Goal: Information Seeking & Learning: Learn about a topic

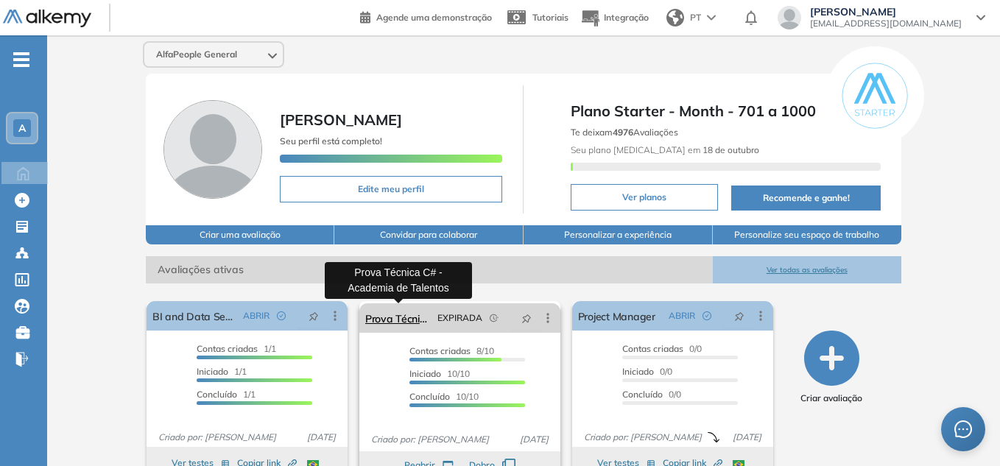
click at [403, 322] on link "Prova Técnica C# - Academia de Talentos" at bounding box center [398, 317] width 66 height 29
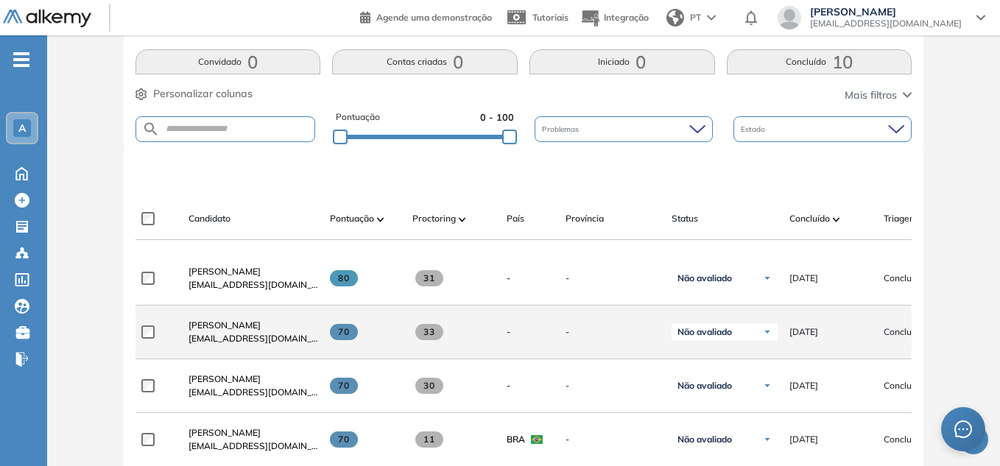
scroll to position [332, 0]
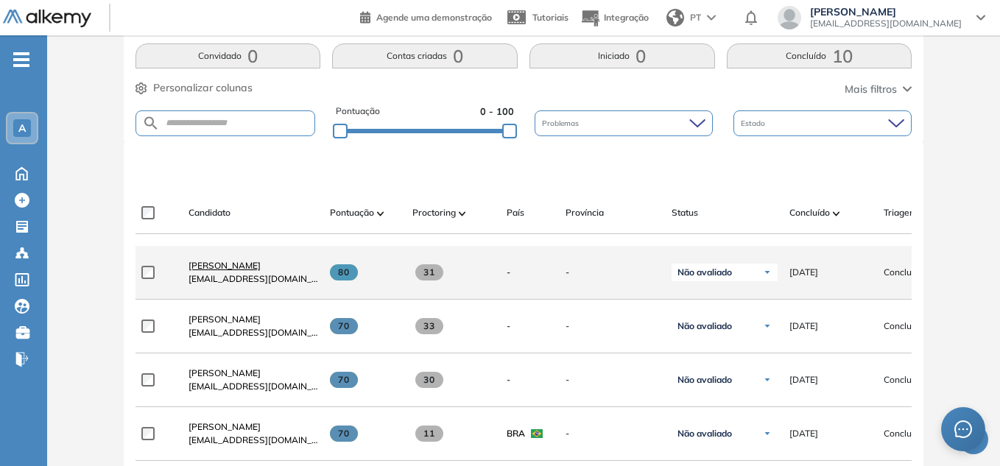
click at [261, 271] on span "[PERSON_NAME]" at bounding box center [224, 265] width 72 height 11
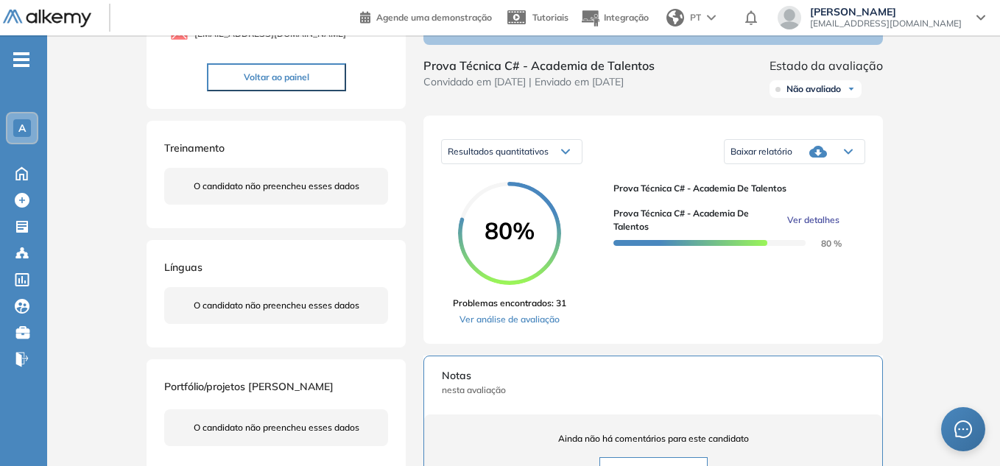
scroll to position [221, 0]
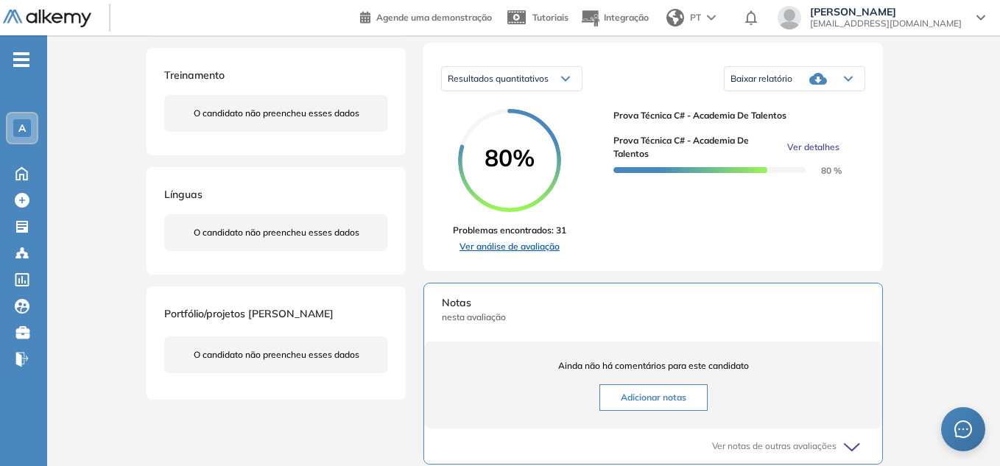
click at [538, 253] on link "Ver análise de avaliação" at bounding box center [509, 246] width 113 height 13
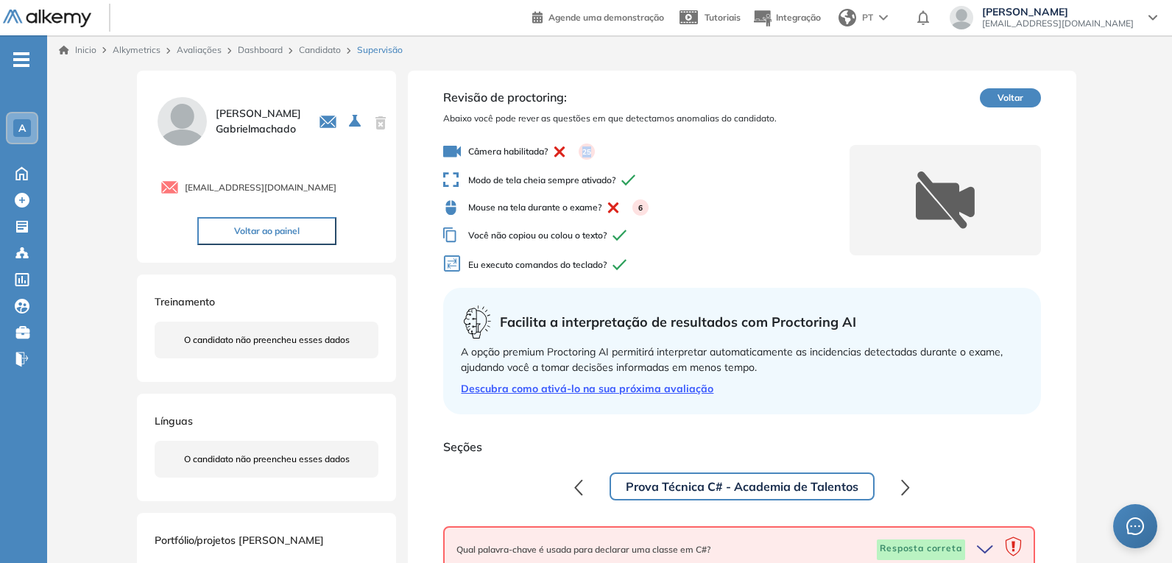
drag, startPoint x: 615, startPoint y: 150, endPoint x: 658, endPoint y: 150, distance: 43.4
click at [658, 150] on span "Câmera habilitada? 25" at bounding box center [646, 152] width 406 height 18
drag, startPoint x: 635, startPoint y: 205, endPoint x: 646, endPoint y: 207, distance: 11.3
click at [646, 207] on div "6" at bounding box center [624, 207] width 47 height 16
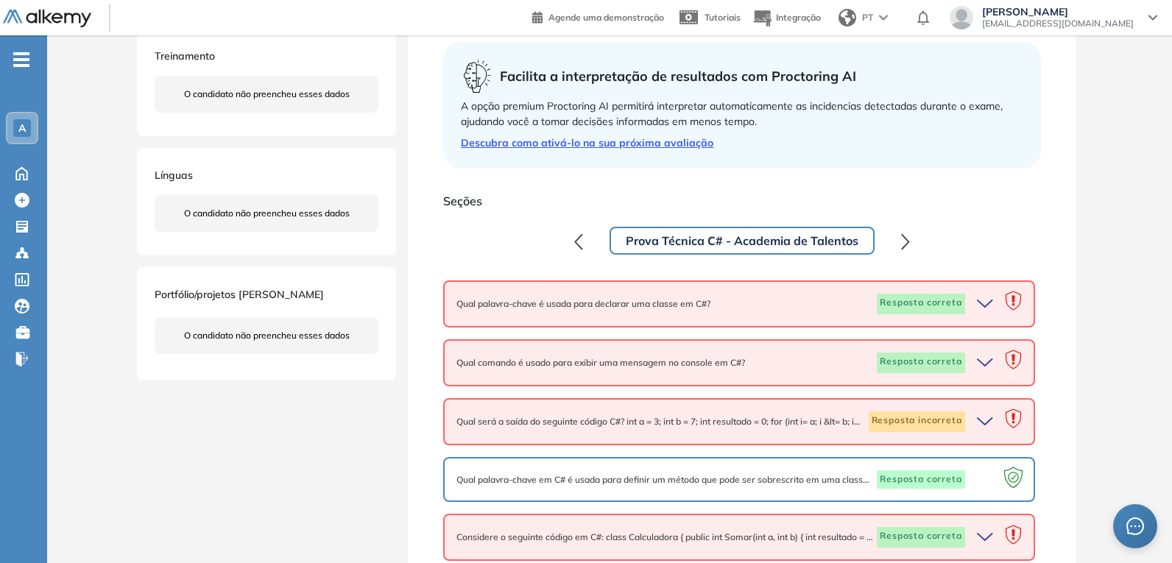
scroll to position [294, 0]
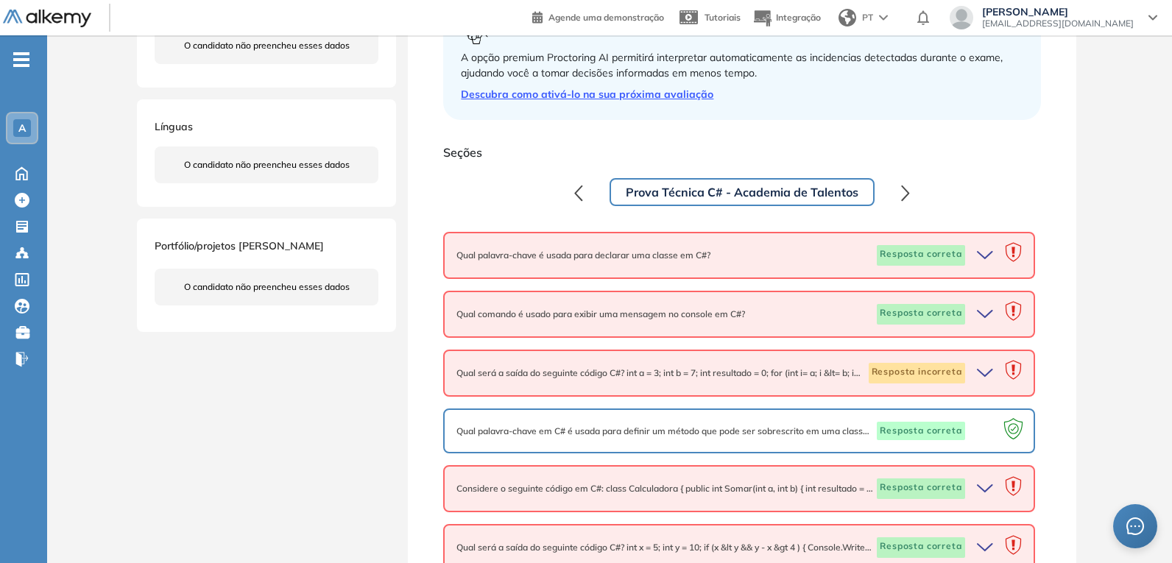
click at [984, 256] on icon "button" at bounding box center [987, 255] width 21 height 21
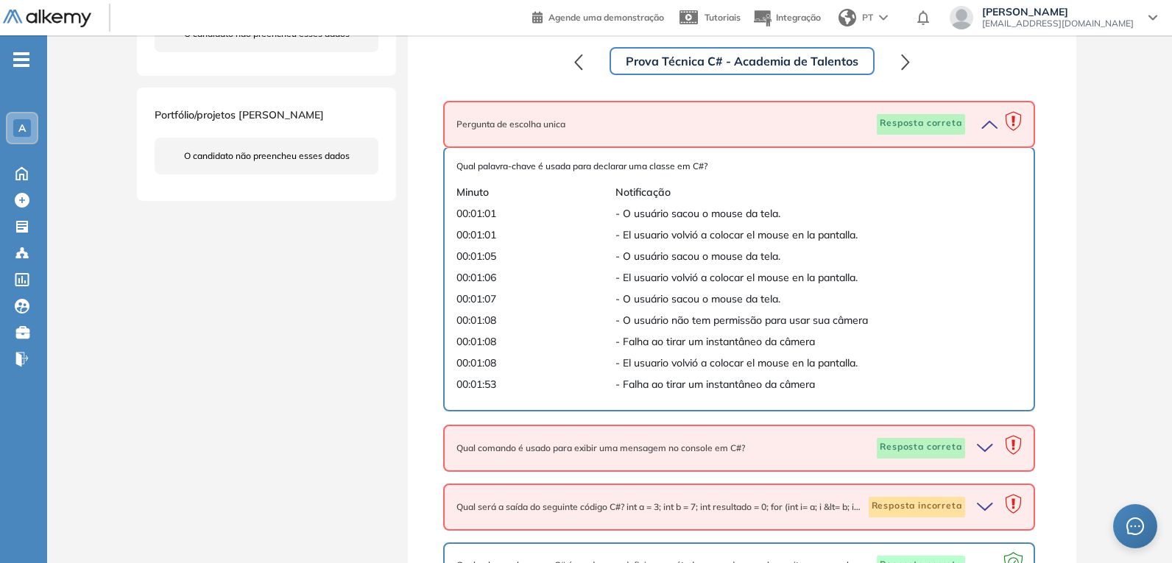
scroll to position [442, 0]
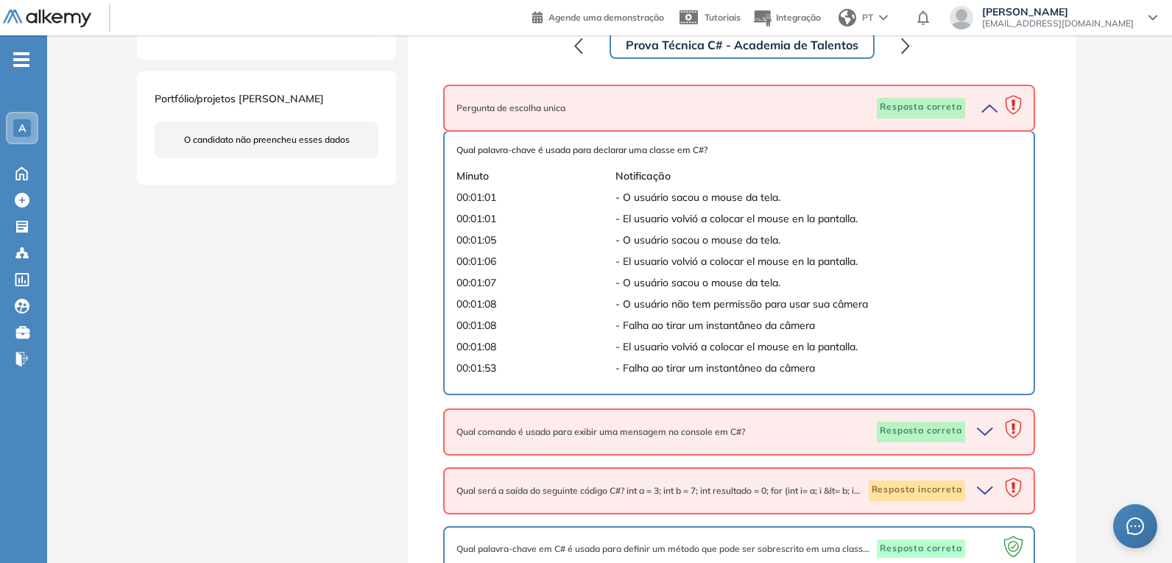
click at [979, 433] on icon "button" at bounding box center [987, 432] width 21 height 21
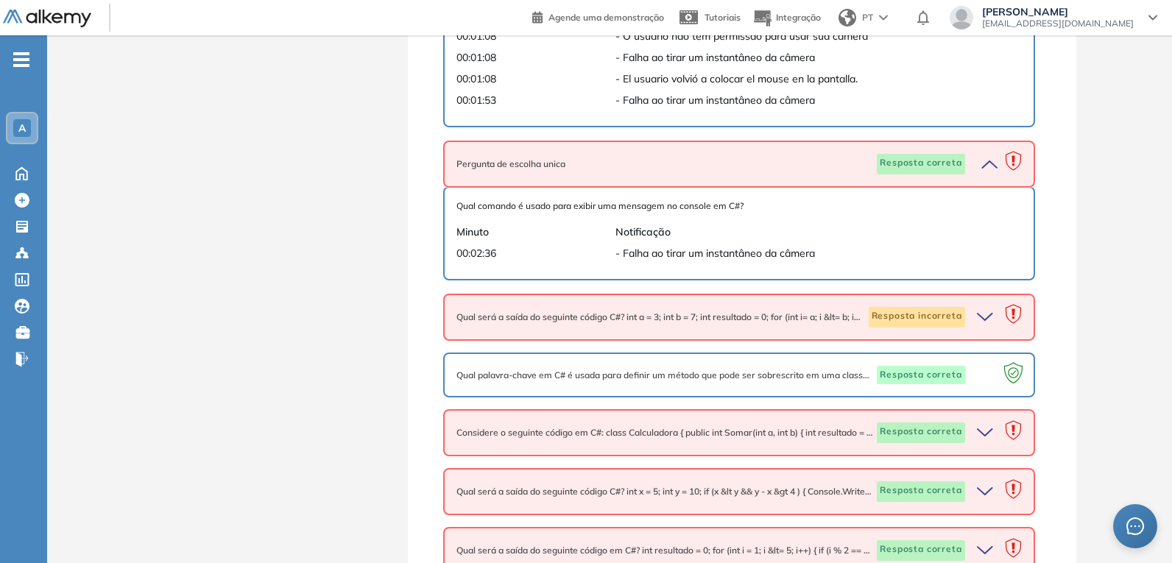
scroll to position [736, 0]
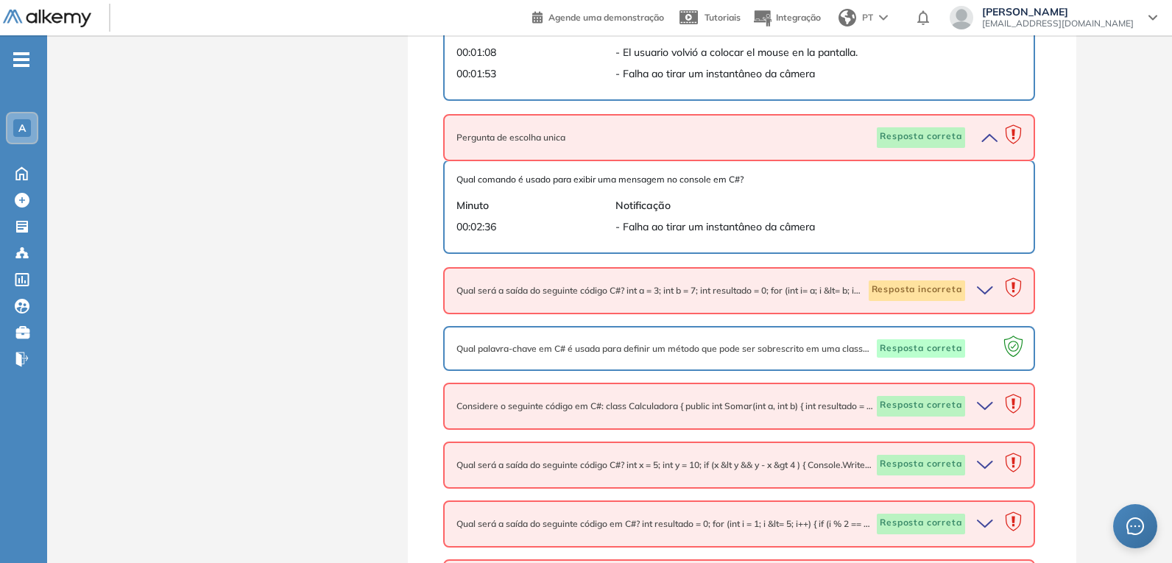
click at [982, 290] on icon "button" at bounding box center [987, 290] width 21 height 21
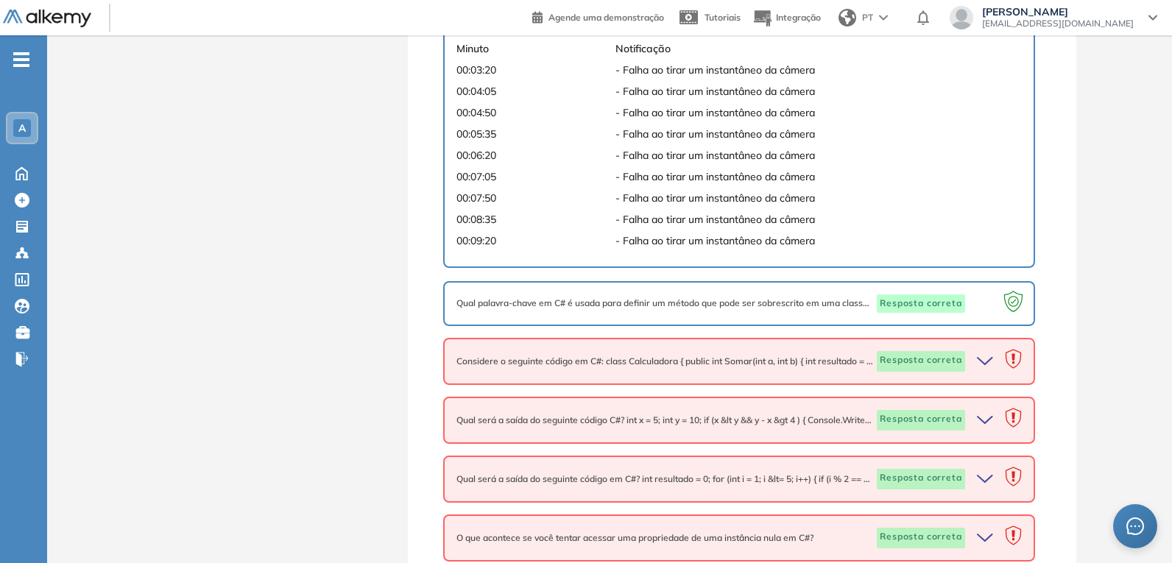
scroll to position [1178, 0]
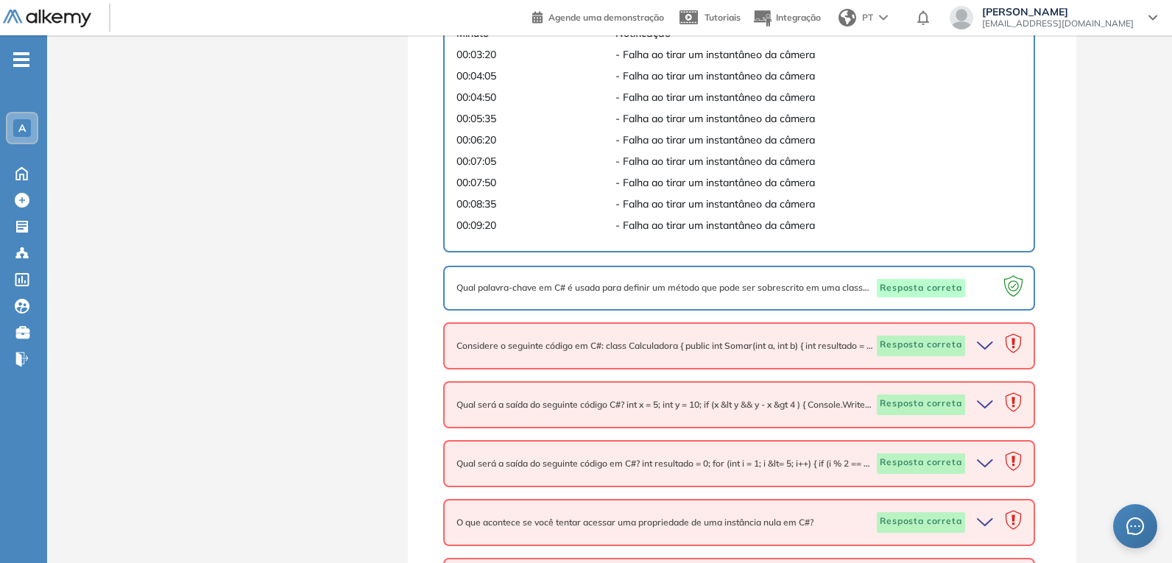
click at [978, 346] on icon "button" at bounding box center [987, 346] width 21 height 21
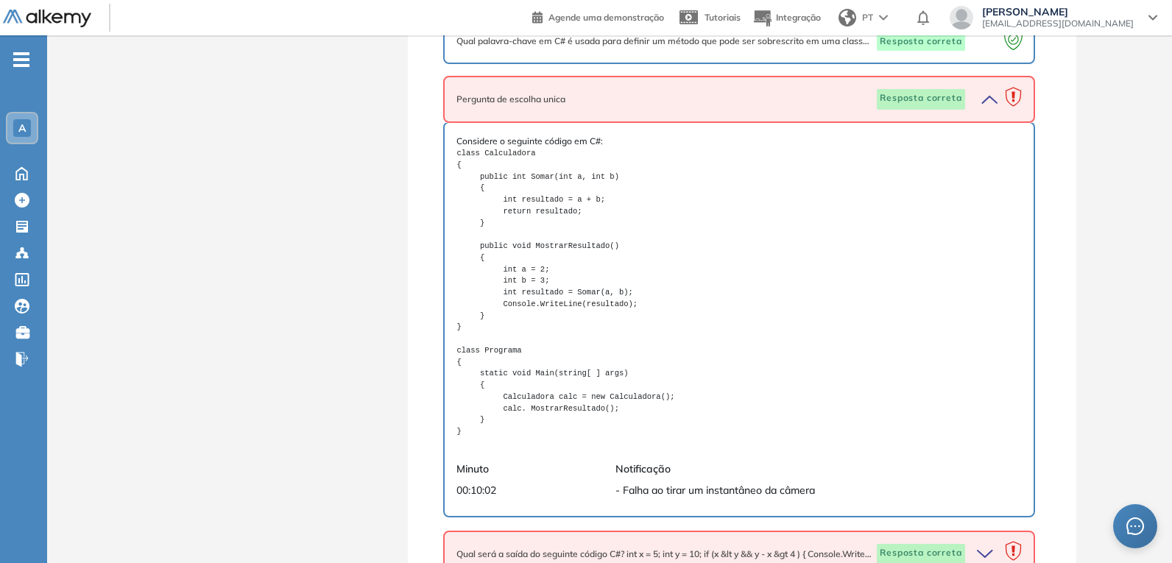
scroll to position [1399, 0]
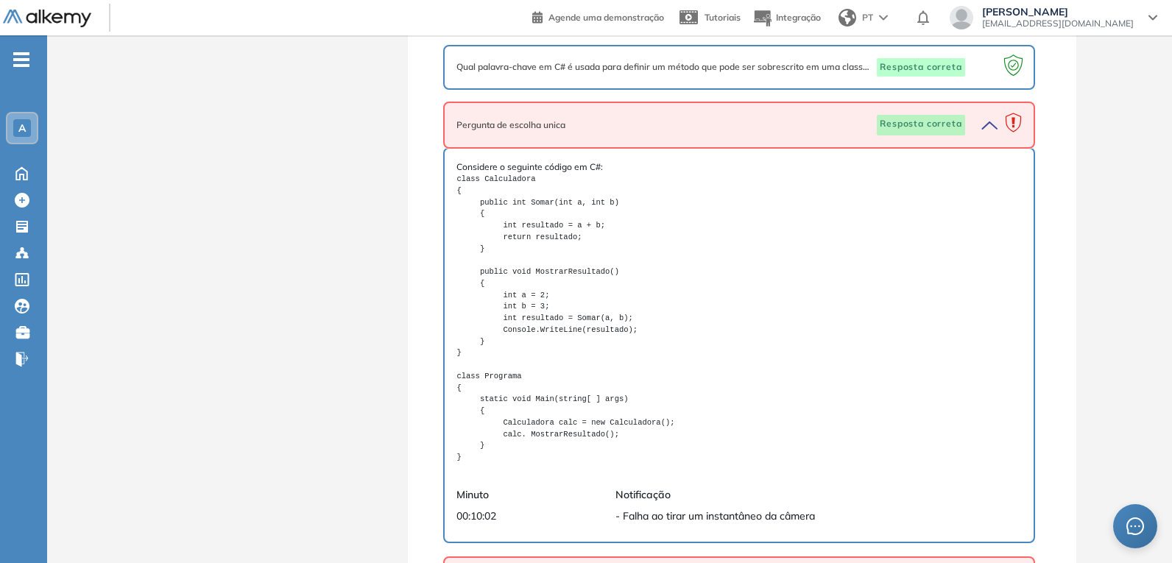
click at [986, 123] on icon "button" at bounding box center [987, 125] width 21 height 21
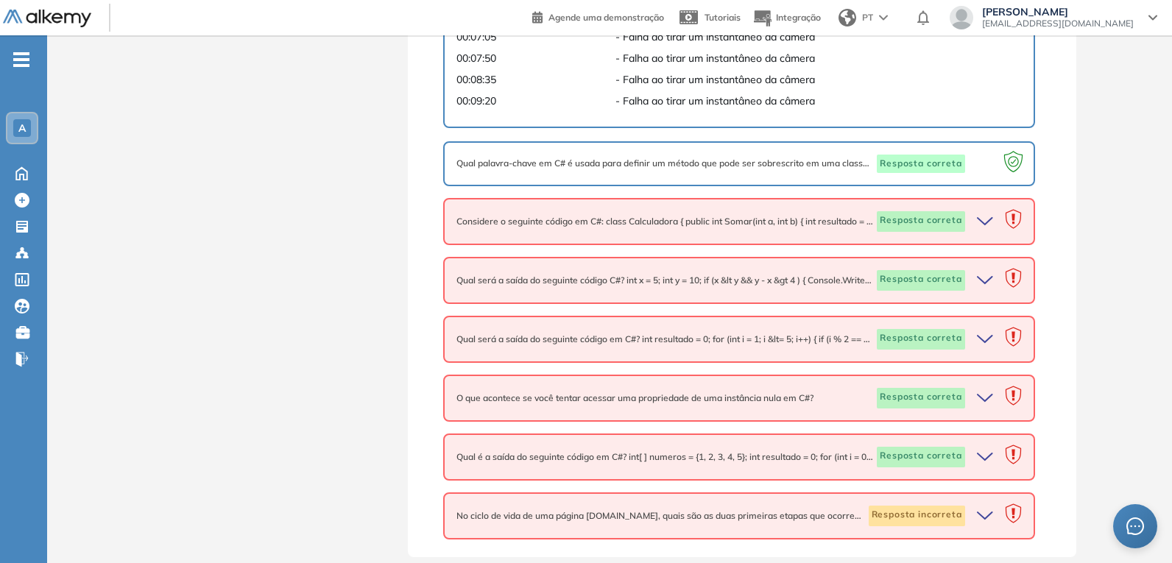
scroll to position [1302, 0]
click at [980, 282] on icon "button" at bounding box center [987, 280] width 21 height 21
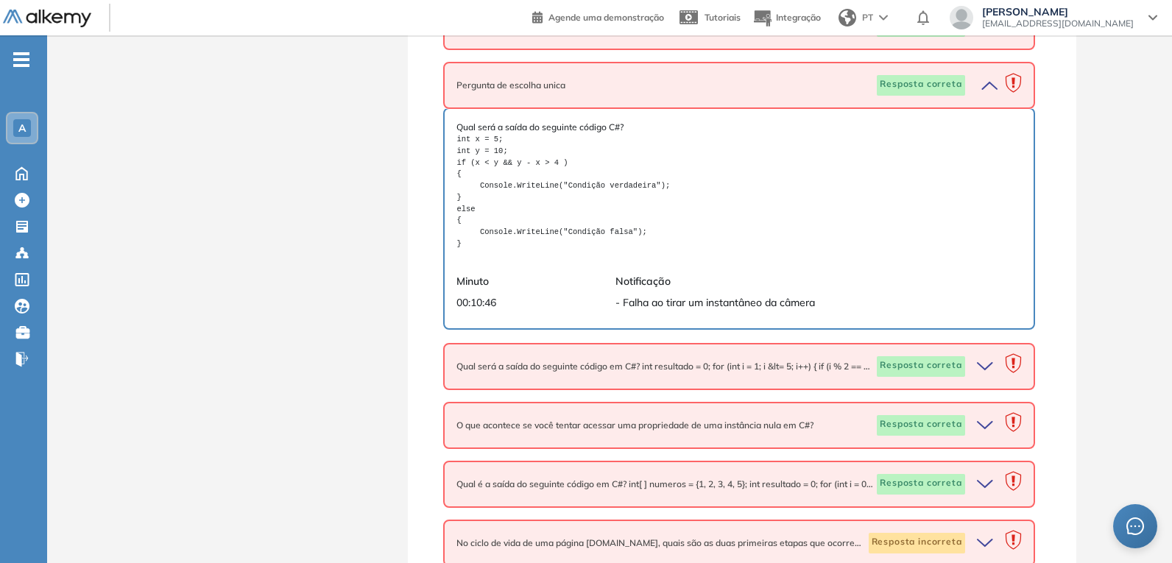
scroll to position [1523, 0]
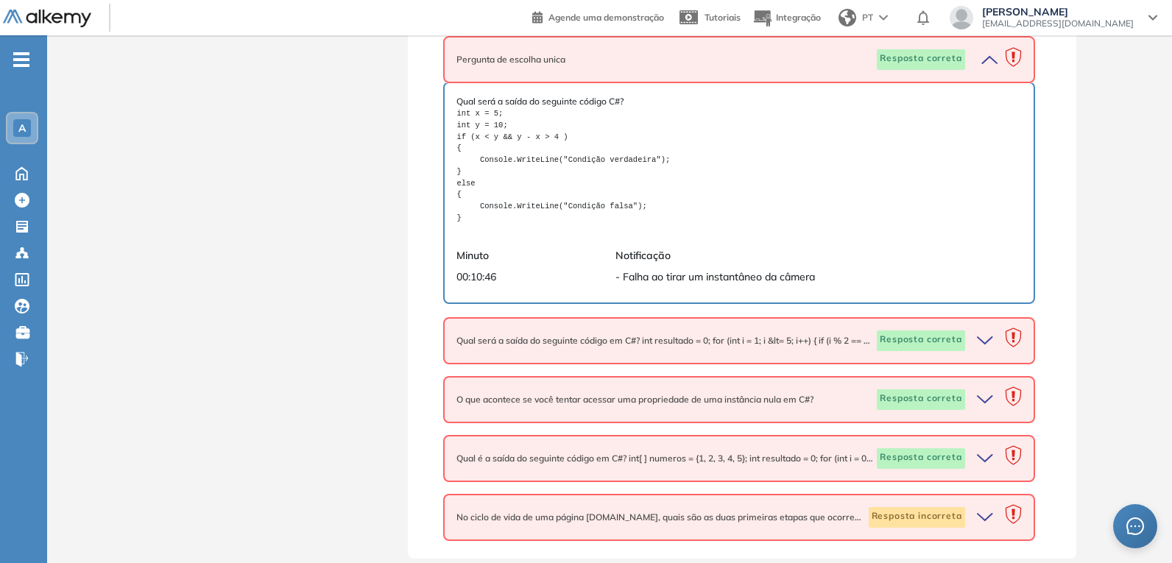
click at [980, 334] on icon "button" at bounding box center [987, 340] width 21 height 21
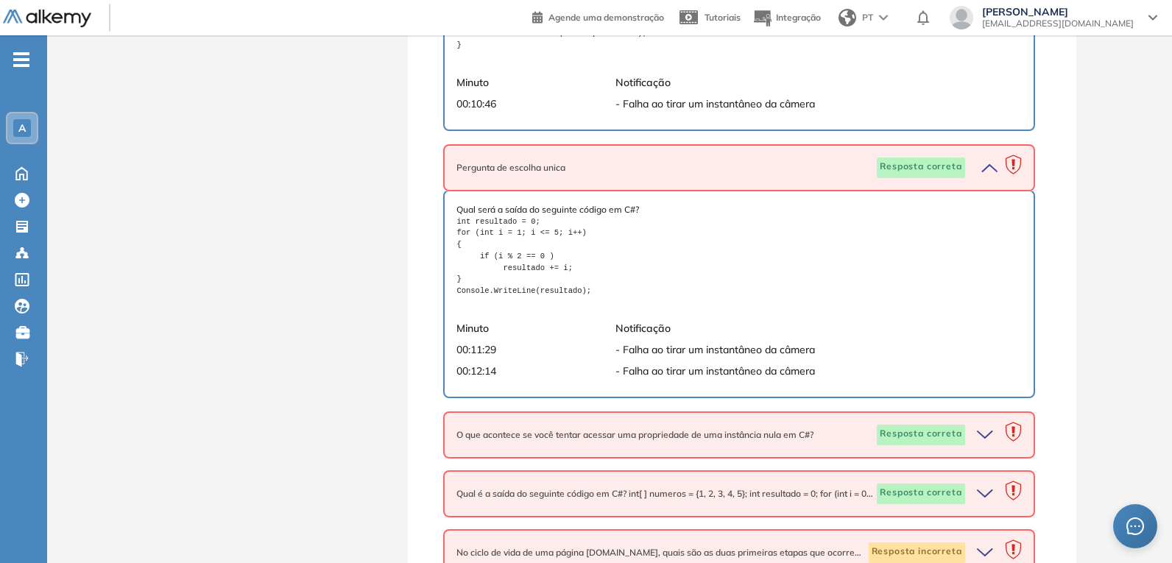
scroll to position [1733, 0]
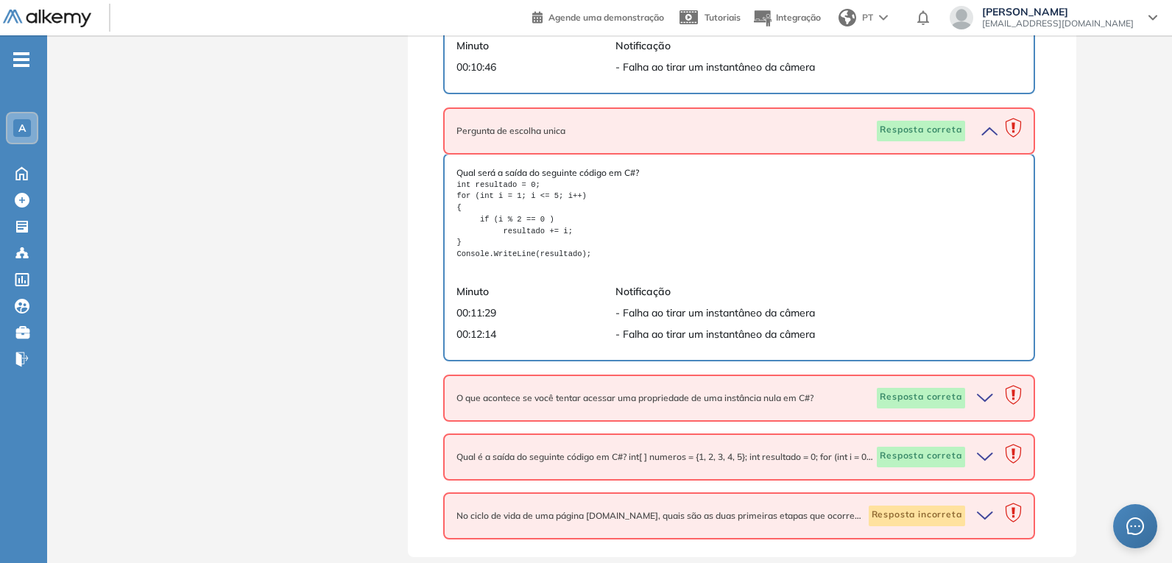
click at [977, 391] on icon "button" at bounding box center [987, 398] width 21 height 21
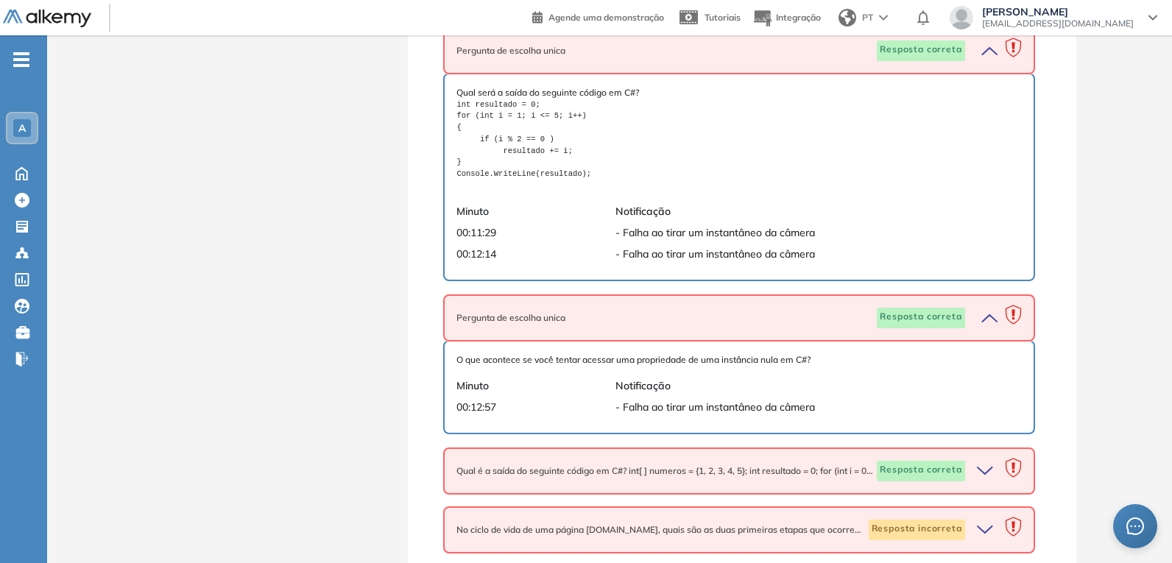
scroll to position [1827, 0]
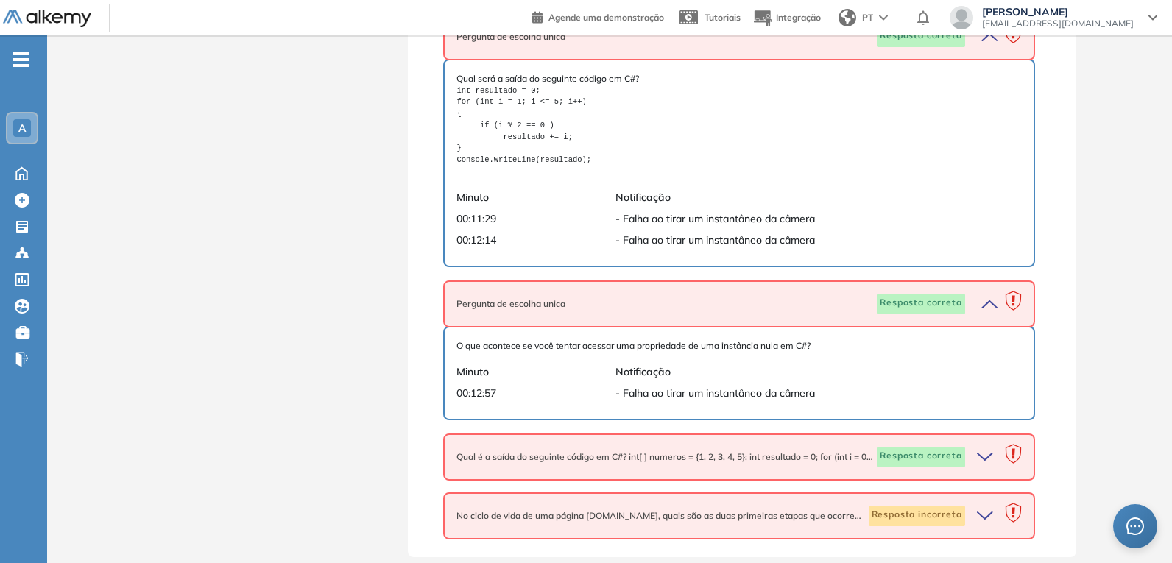
click at [979, 460] on icon "button" at bounding box center [987, 457] width 21 height 21
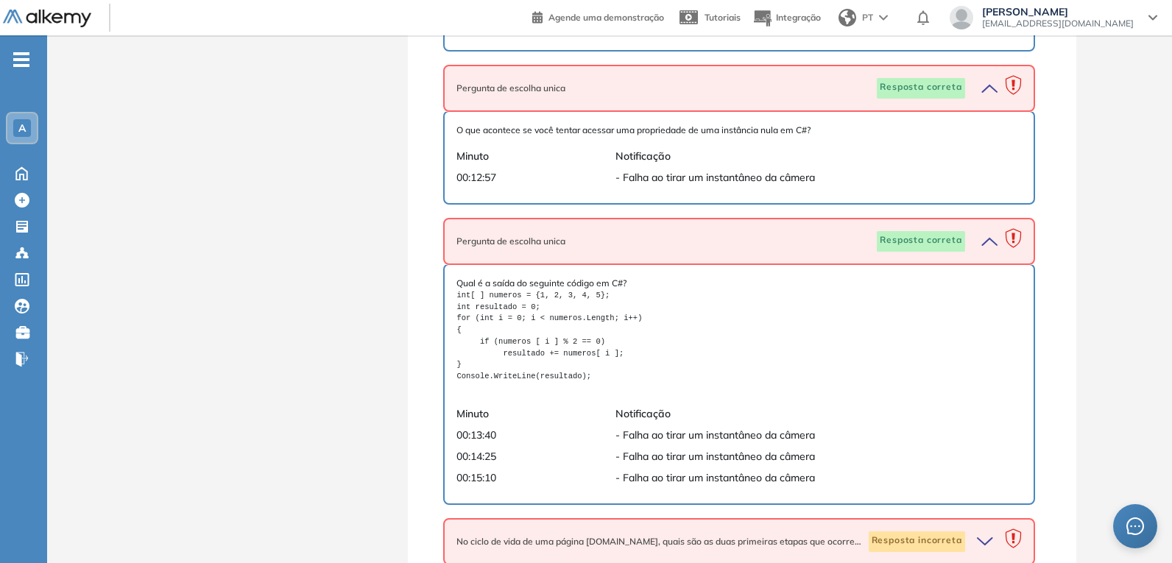
scroll to position [2068, 0]
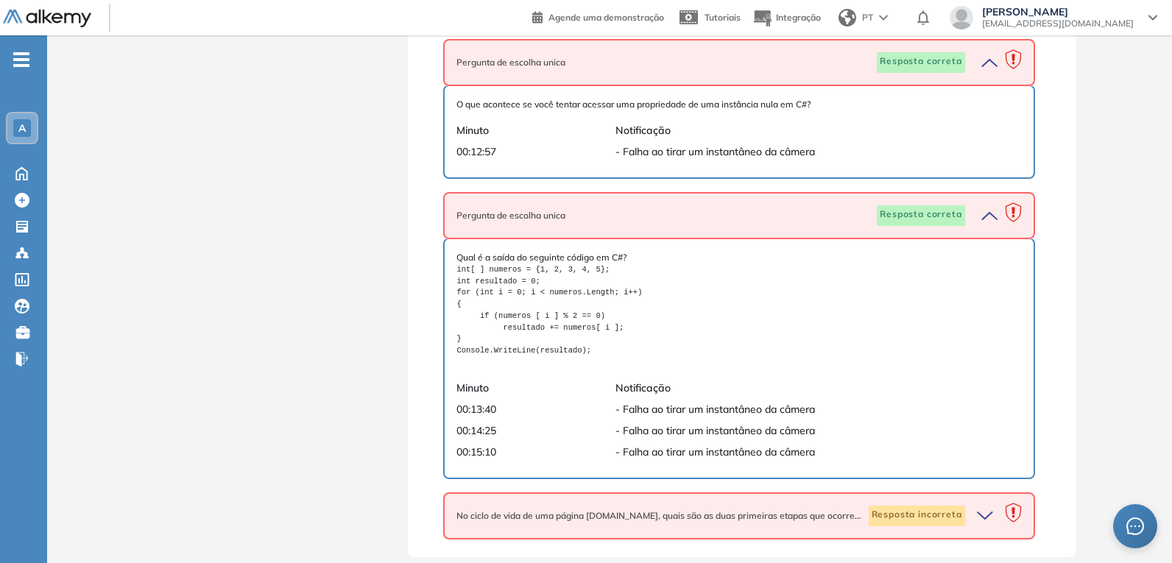
click at [979, 465] on icon "button" at bounding box center [987, 516] width 21 height 21
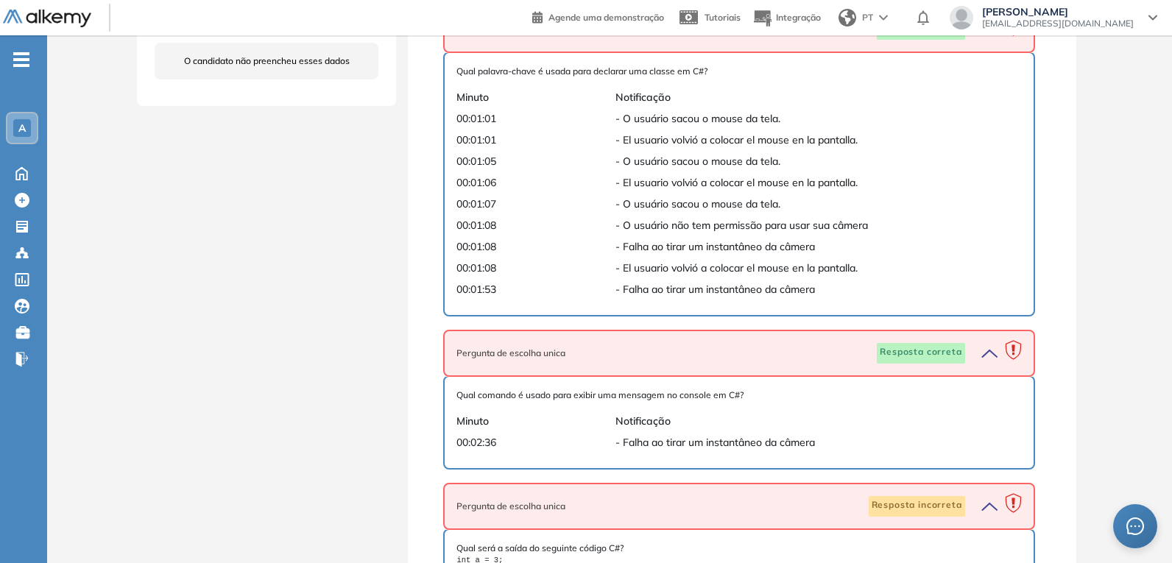
scroll to position [365, 0]
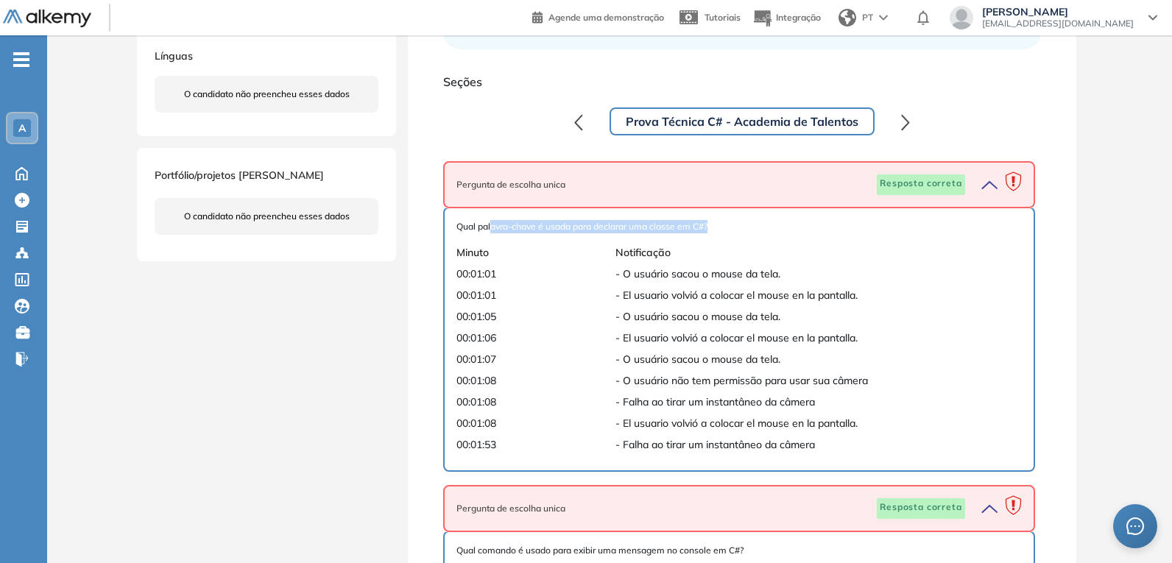
drag, startPoint x: 493, startPoint y: 226, endPoint x: 730, endPoint y: 227, distance: 237.0
click at [730, 227] on span "Qual palavra-chave é usada para declarar uma classe em C#?" at bounding box center [738, 226] width 565 height 13
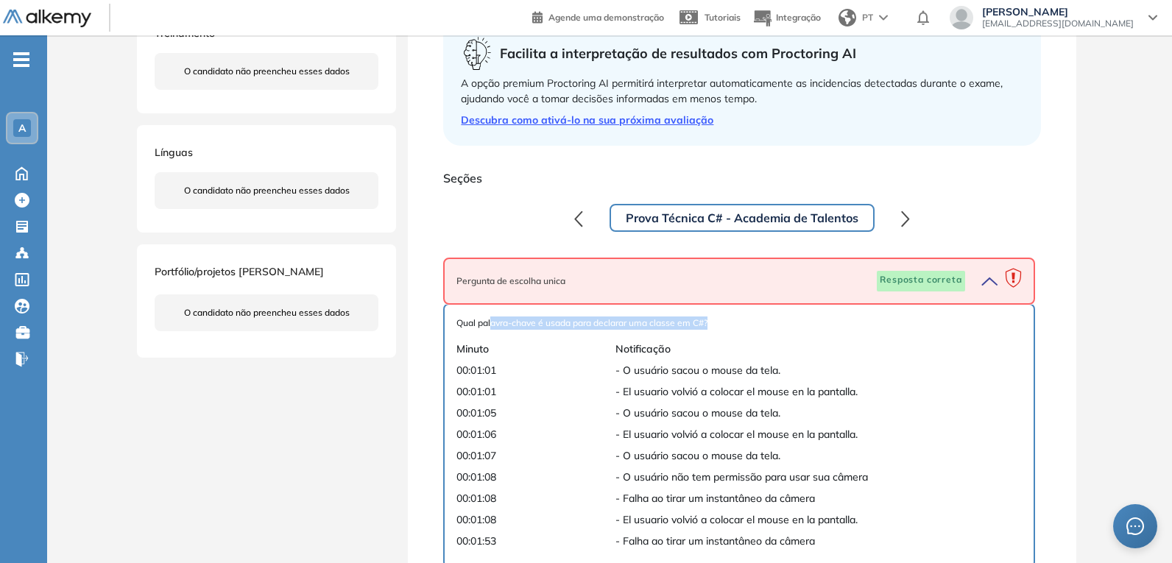
scroll to position [294, 0]
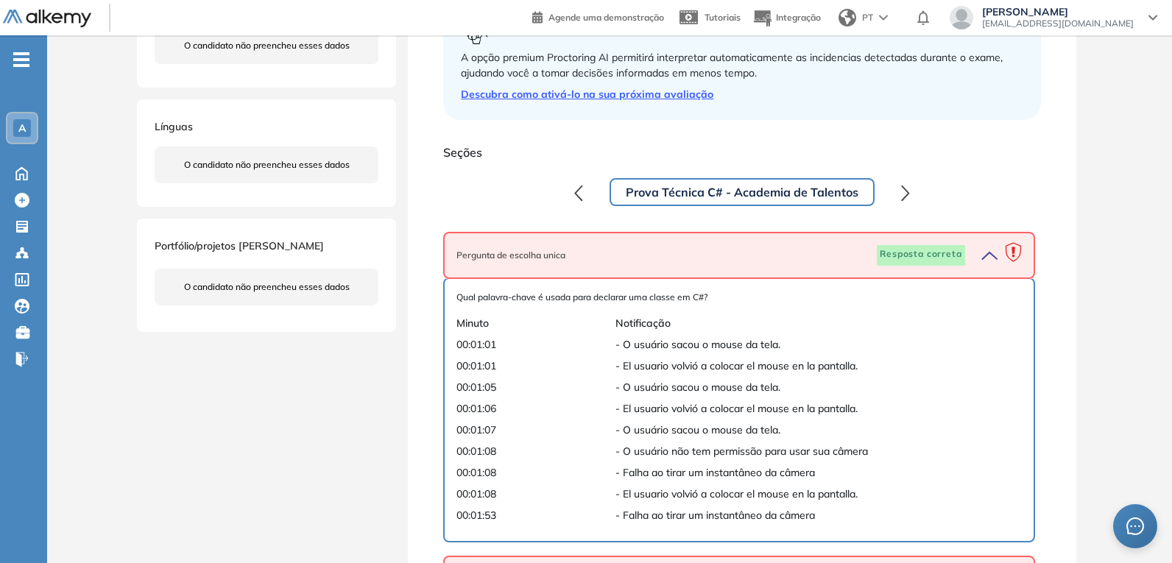
click at [694, 355] on div "Qual palavra-chave é usada para declarar uma classe em C#? Minuto Notificação 0…" at bounding box center [738, 410] width 565 height 238
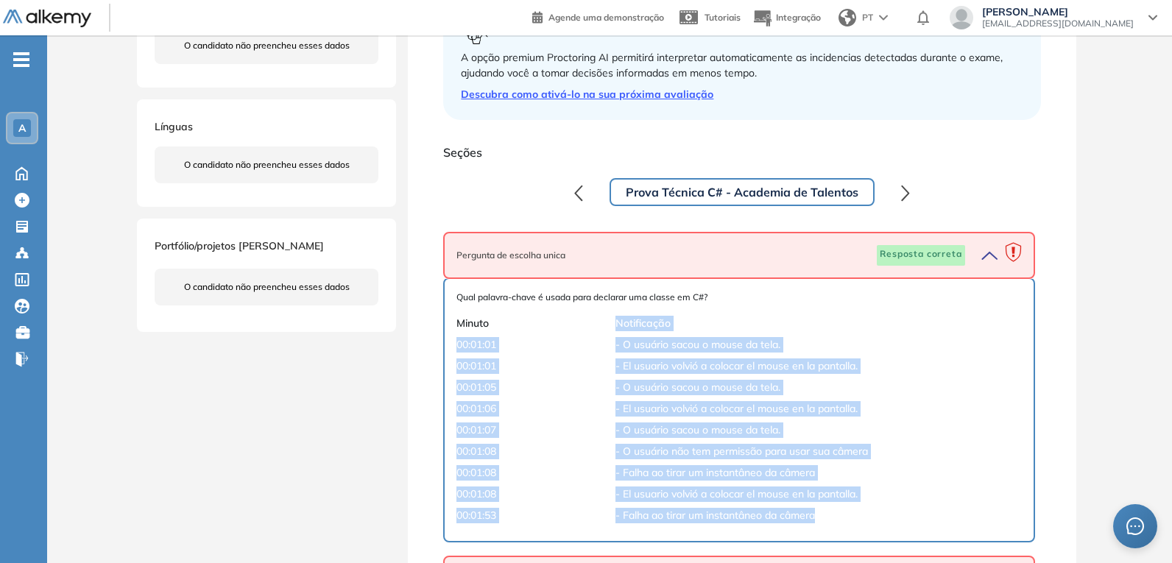
drag, startPoint x: 618, startPoint y: 319, endPoint x: 863, endPoint y: 528, distance: 322.7
click at [863, 465] on div "Qual palavra-chave é usada para declarar uma classe em C#? Minuto Notificação 0…" at bounding box center [738, 410] width 565 height 238
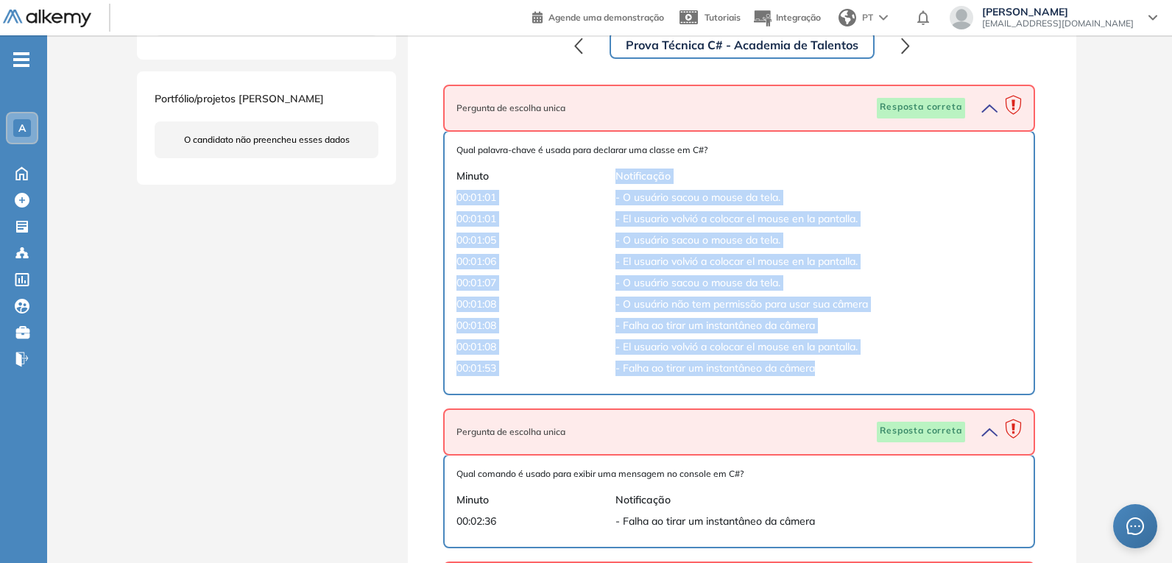
scroll to position [515, 0]
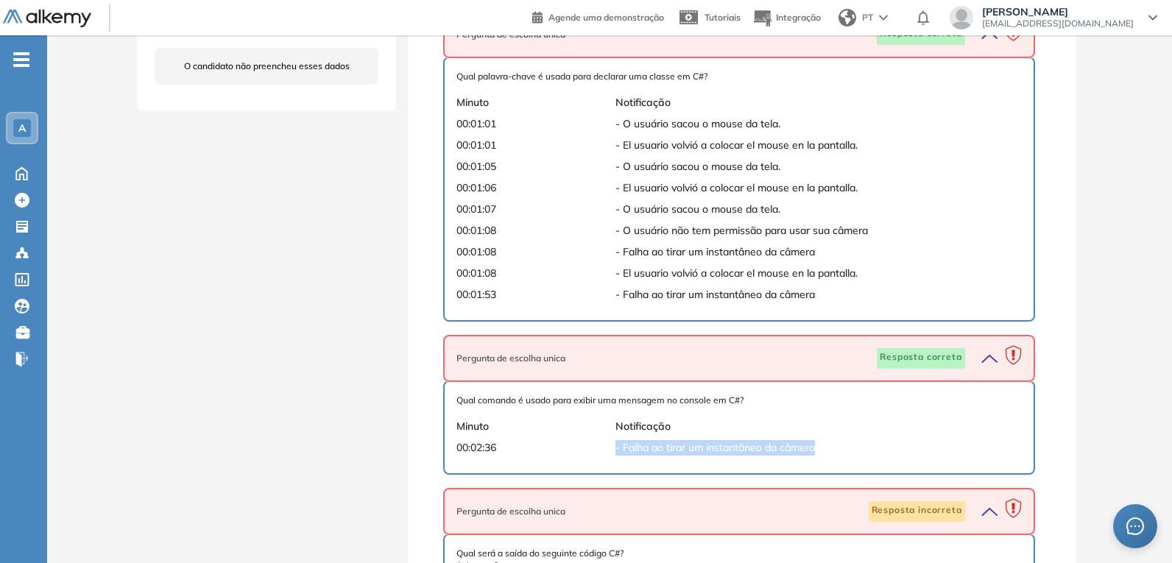
drag, startPoint x: 816, startPoint y: 445, endPoint x: 607, endPoint y: 446, distance: 209.0
click at [607, 446] on div "00:02:36 - Falha ao tirar um instantâneo da câmera" at bounding box center [738, 447] width 565 height 15
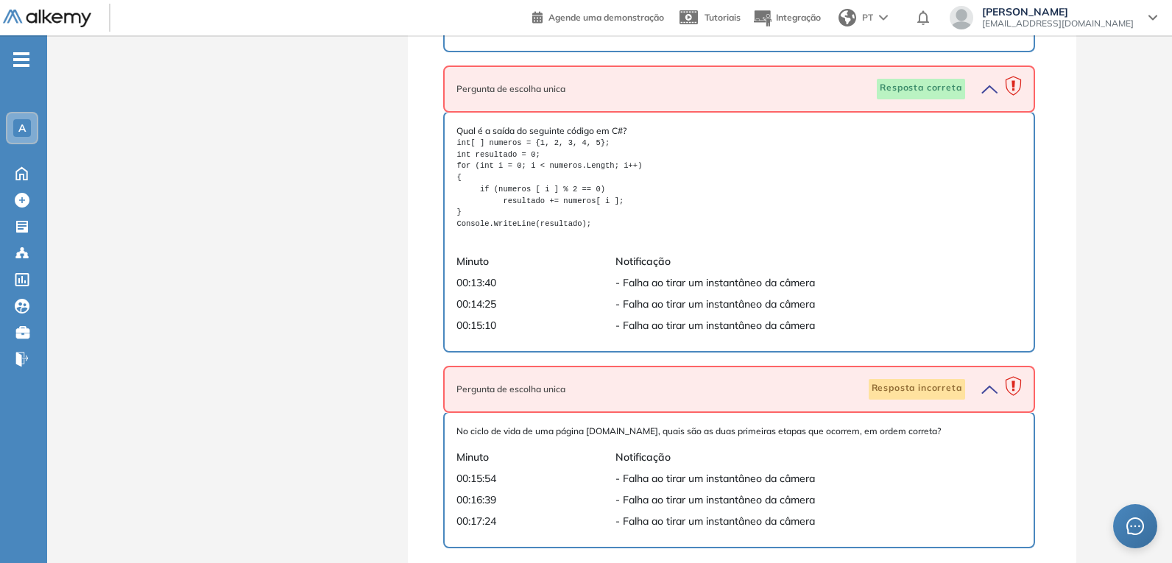
scroll to position [2205, 0]
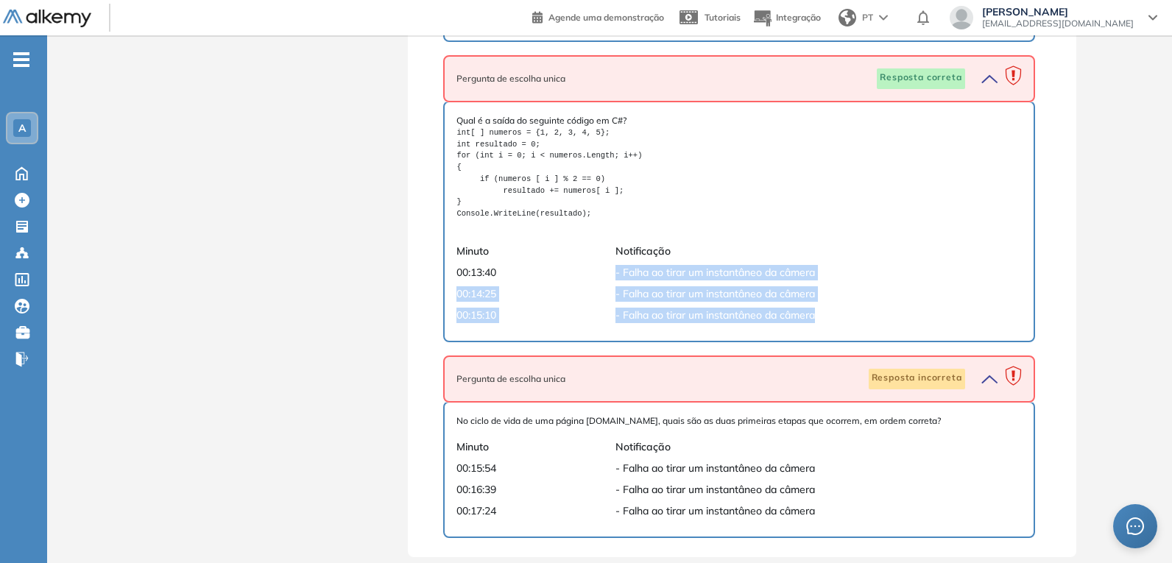
drag, startPoint x: 838, startPoint y: 311, endPoint x: 582, endPoint y: 274, distance: 258.2
click at [582, 273] on div "Qual é a saída do seguinte código em C#? int[ ] numeros = {1, 2, 3, 4, 5}; int …" at bounding box center [738, 221] width 565 height 215
